Goal: Transaction & Acquisition: Purchase product/service

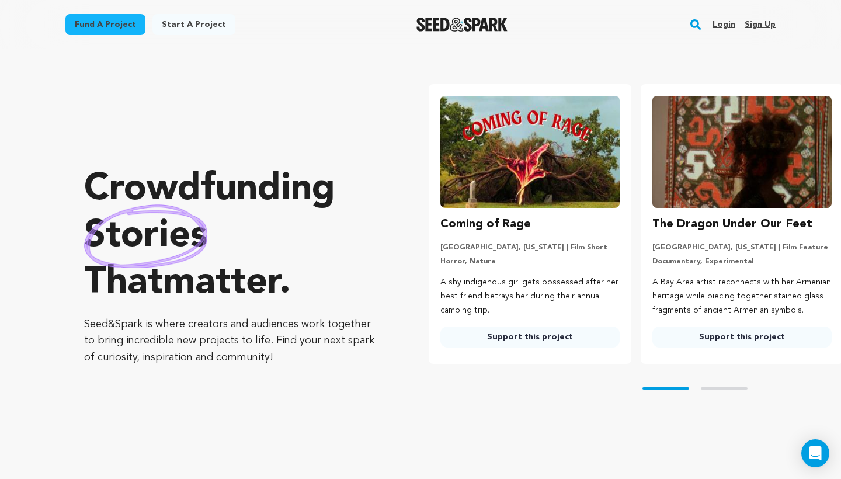
scroll to position [0, 189]
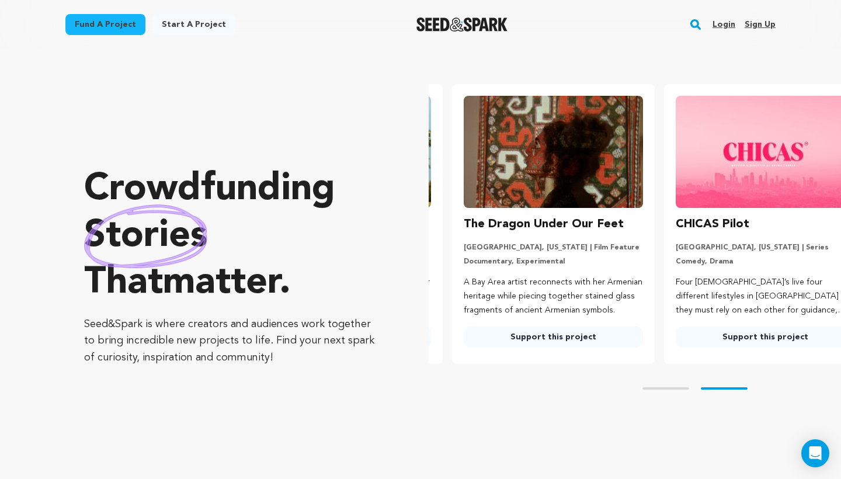
click at [726, 25] on link "Login" at bounding box center [724, 24] width 23 height 19
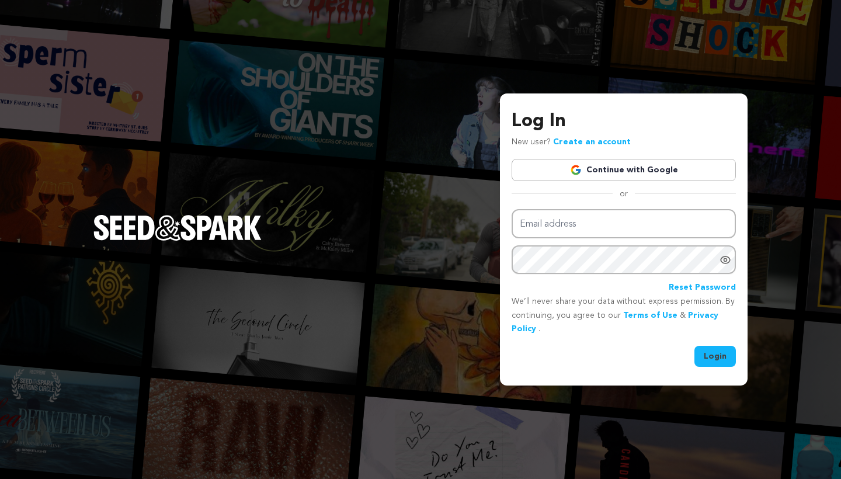
click at [622, 169] on link "Continue with Google" at bounding box center [624, 170] width 224 height 22
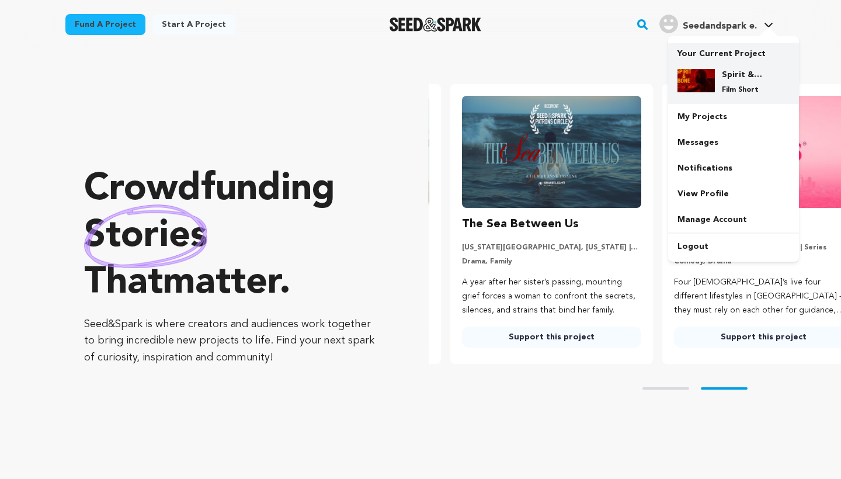
scroll to position [0, 221]
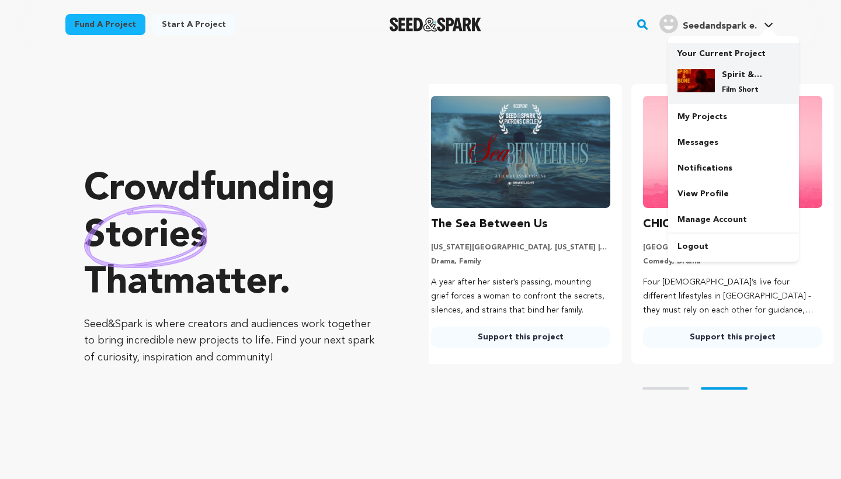
click at [728, 84] on div "Spirit & Bone Film Short" at bounding box center [743, 82] width 56 height 26
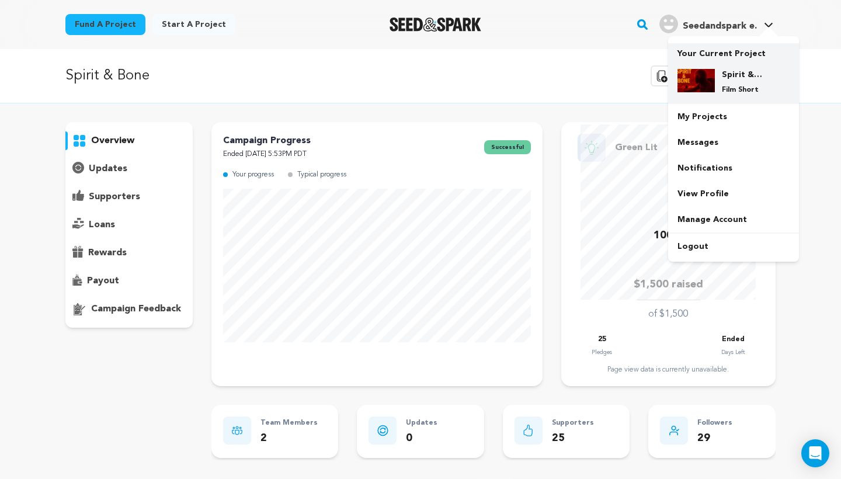
click at [740, 84] on div "Spirit & Bone Film Short" at bounding box center [743, 82] width 56 height 26
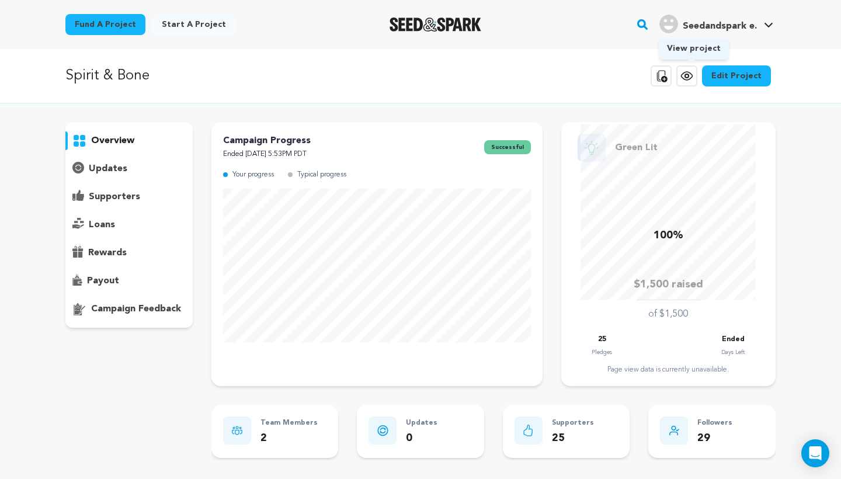
click at [687, 78] on icon at bounding box center [686, 76] width 11 height 8
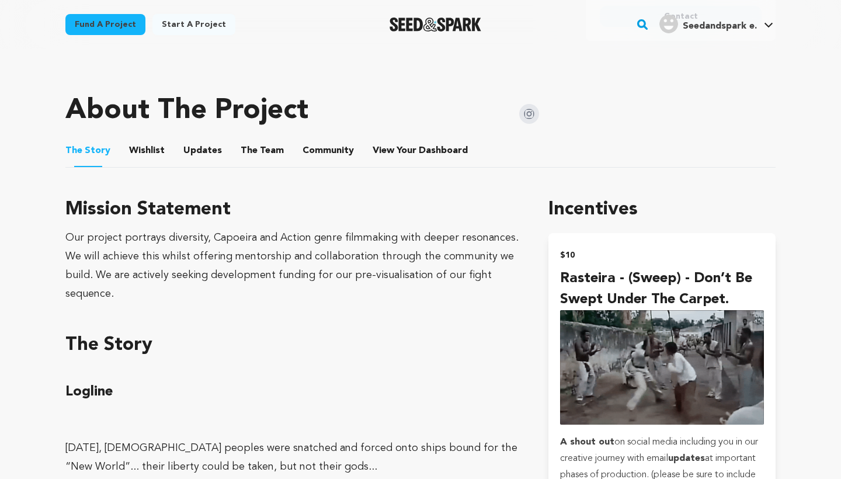
scroll to position [515, 0]
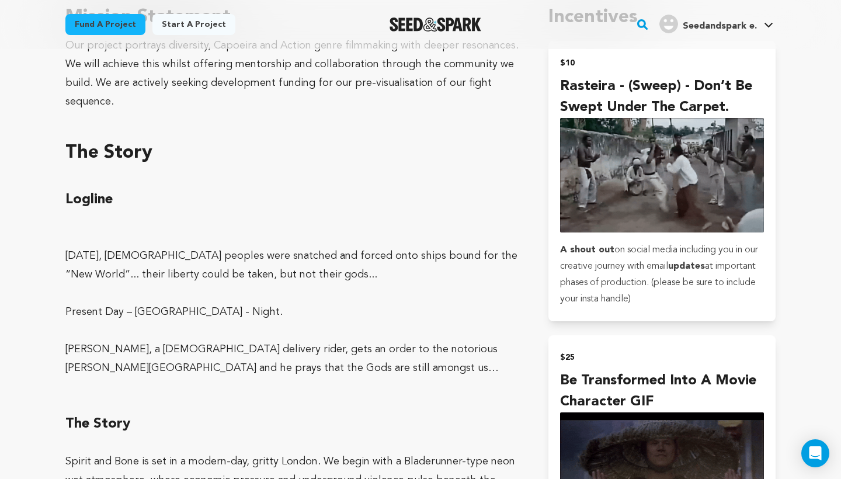
scroll to position [709, 0]
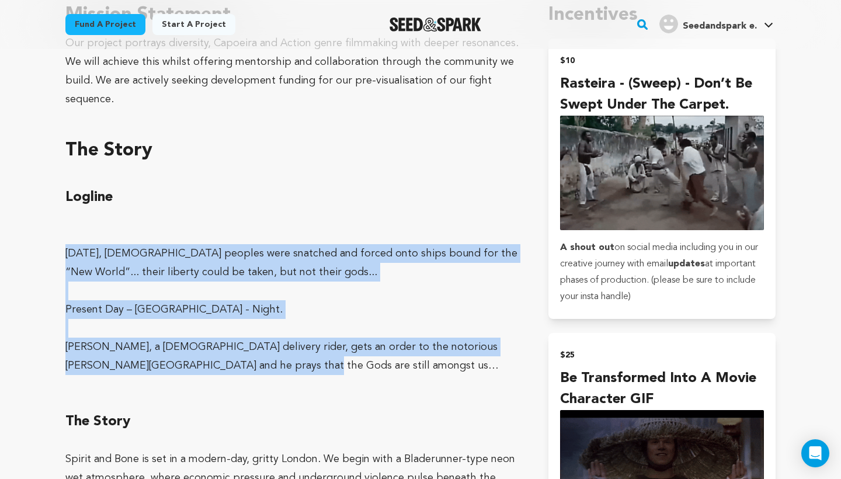
drag, startPoint x: 67, startPoint y: 252, endPoint x: 237, endPoint y: 371, distance: 207.3
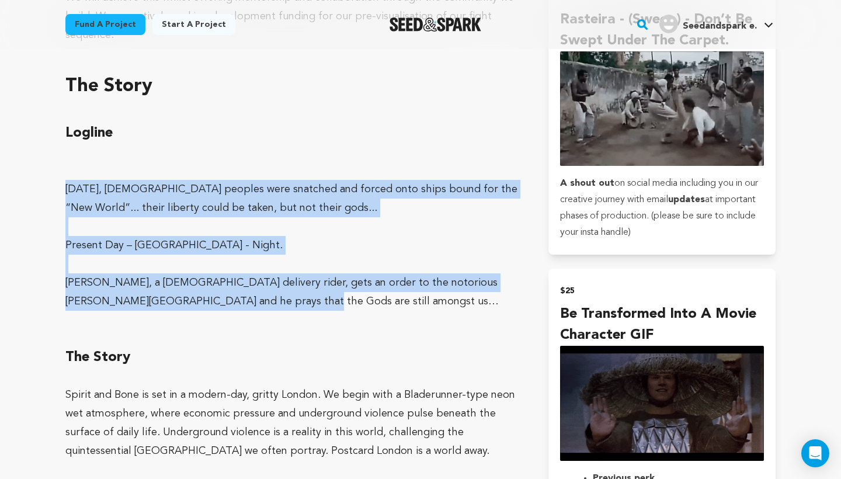
scroll to position [773, 0]
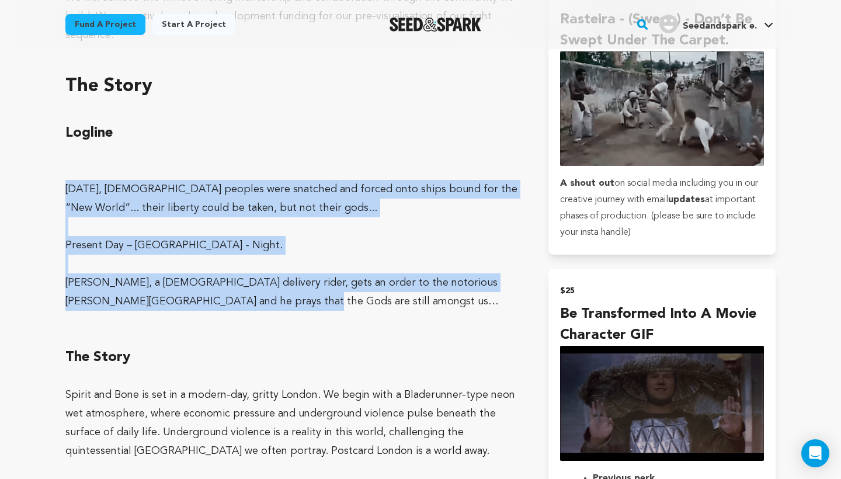
copy div "400 years ago, West African peoples were snatched and forced onto ships bound f…"
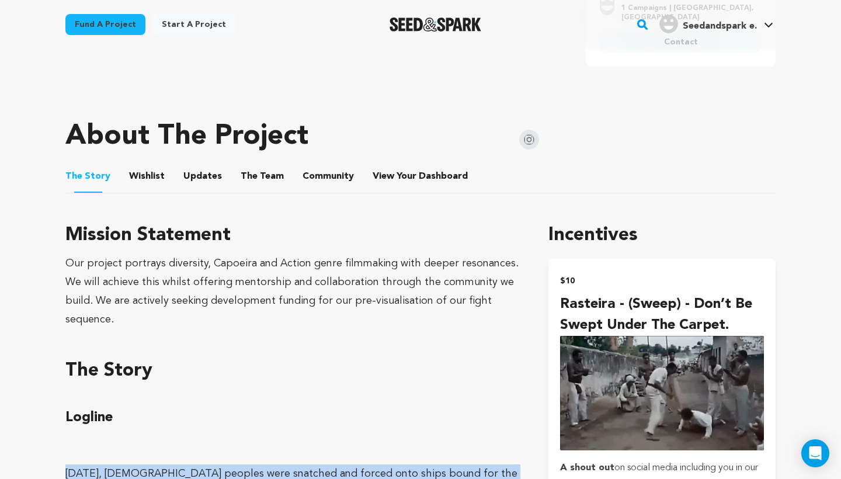
scroll to position [485, 0]
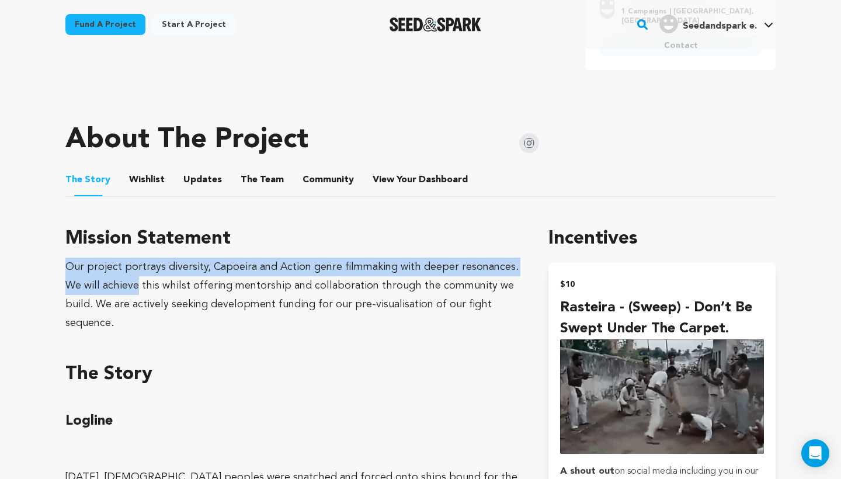
drag, startPoint x: 67, startPoint y: 266, endPoint x: 137, endPoint y: 280, distance: 72.1
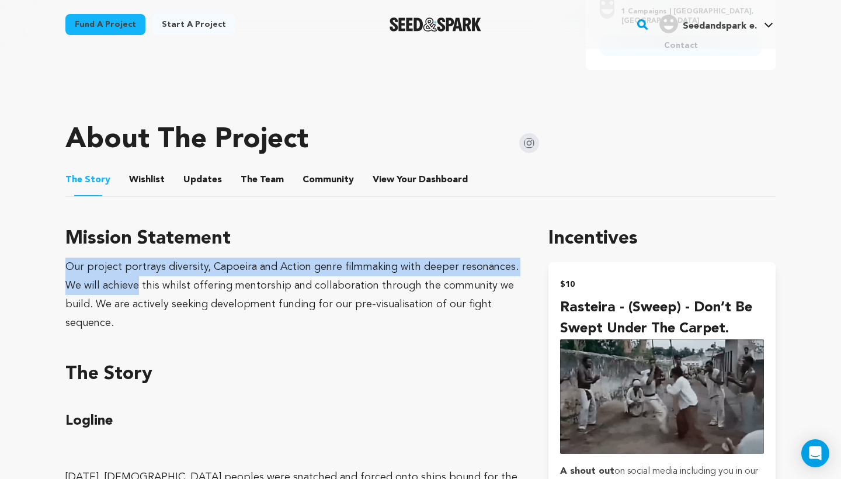
click at [137, 280] on div "Our project portrays diversity, Capoeira and Action genre filmmaking with deepe…" at bounding box center [292, 295] width 455 height 75
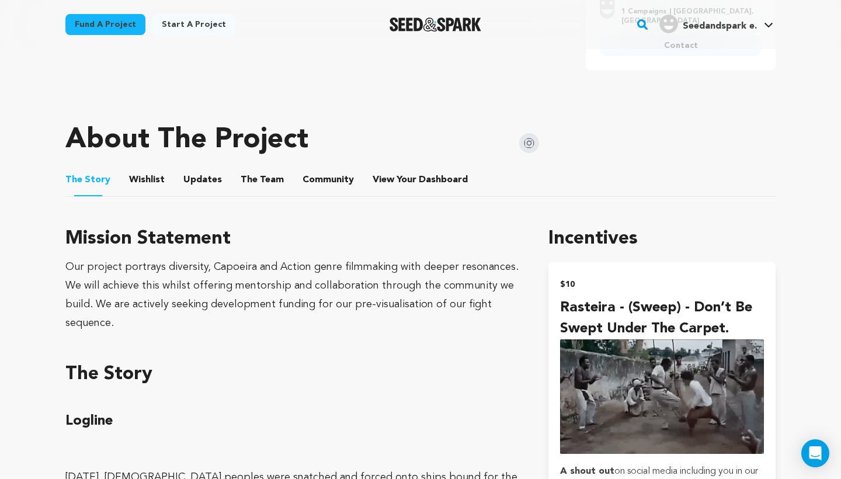
click at [187, 294] on div "Our project portrays diversity, Capoeira and Action genre filmmaking with deepe…" at bounding box center [292, 295] width 455 height 75
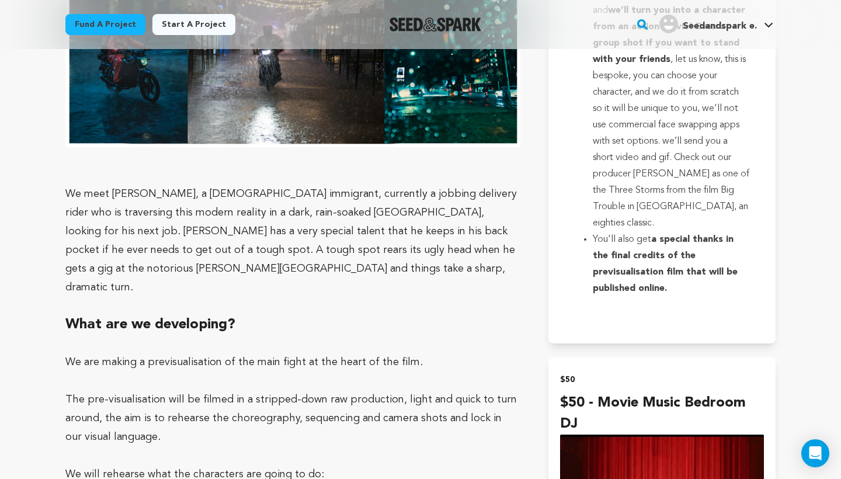
scroll to position [1295, 0]
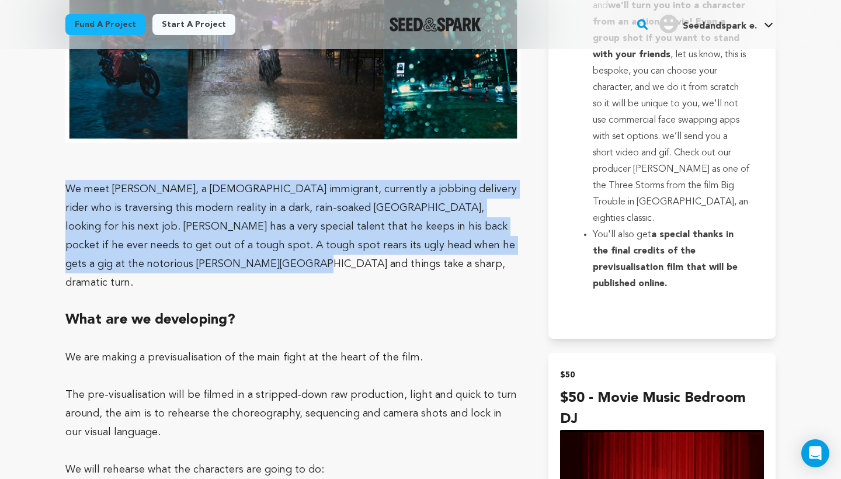
drag, startPoint x: 65, startPoint y: 188, endPoint x: 210, endPoint y: 268, distance: 165.0
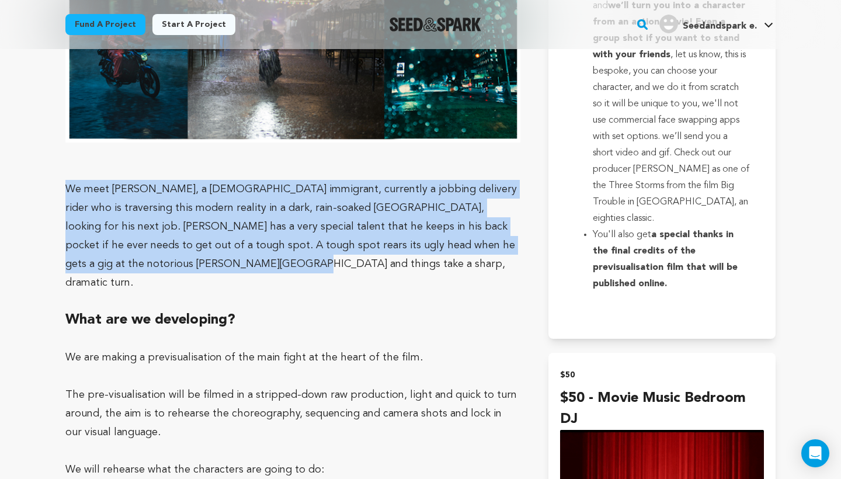
click at [210, 268] on p "We meet José, a Brazilian immigrant, currently a jobbing delivery rider who is …" at bounding box center [292, 236] width 455 height 112
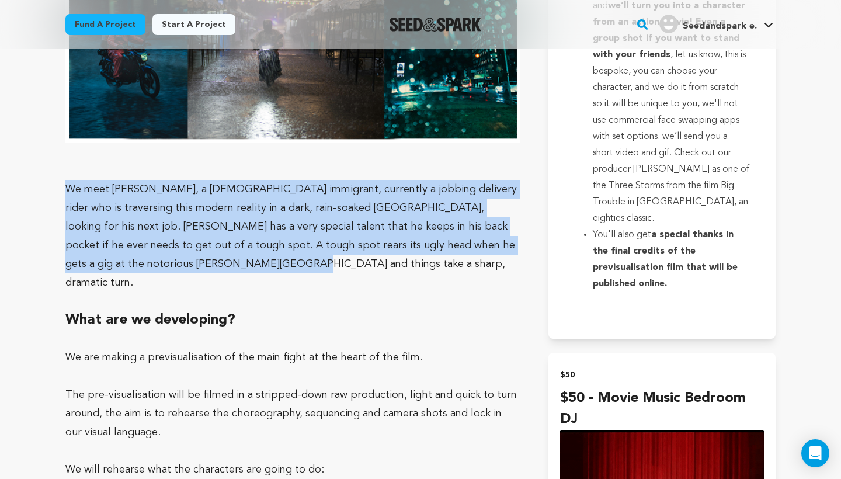
copy p "We meet José, a Brazilian immigrant, currently a jobbing delivery rider who is …"
click at [283, 215] on p "We meet José, a Brazilian immigrant, currently a jobbing delivery rider who is …" at bounding box center [292, 236] width 455 height 112
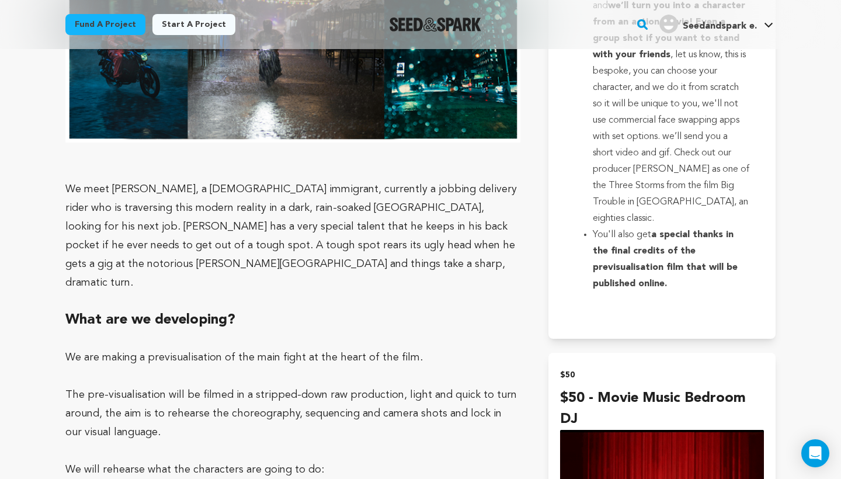
click at [685, 1] on div at bounding box center [747, 4] width 187 height 9
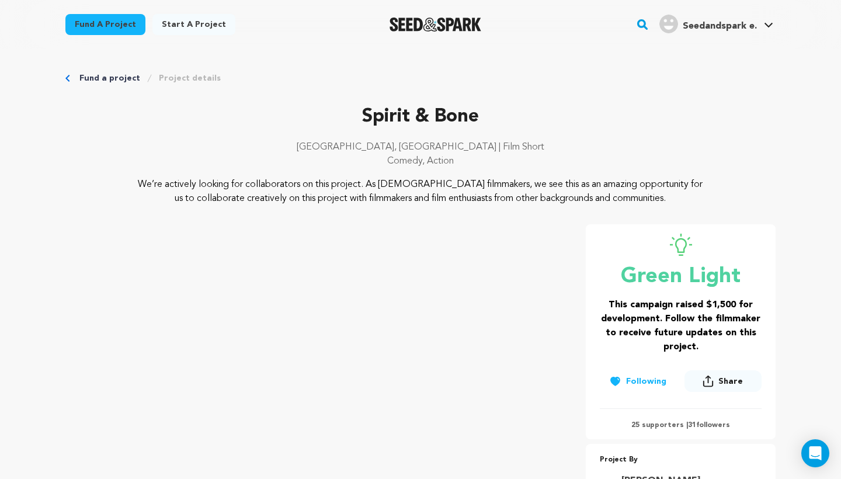
scroll to position [0, 0]
